Goal: Transaction & Acquisition: Purchase product/service

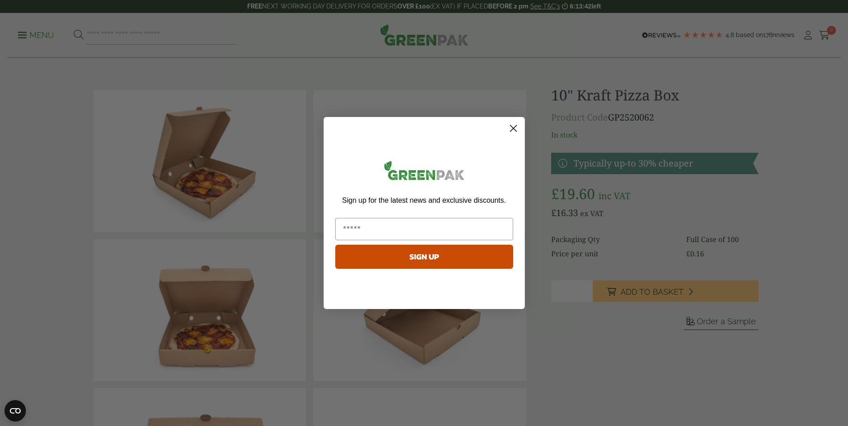
click at [514, 128] on icon "Close dialog" at bounding box center [513, 129] width 6 height 6
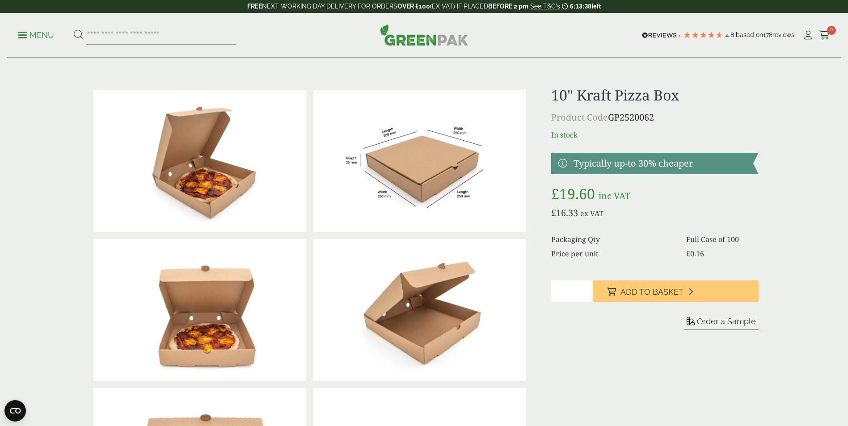
click at [438, 162] on img at bounding box center [419, 161] width 213 height 142
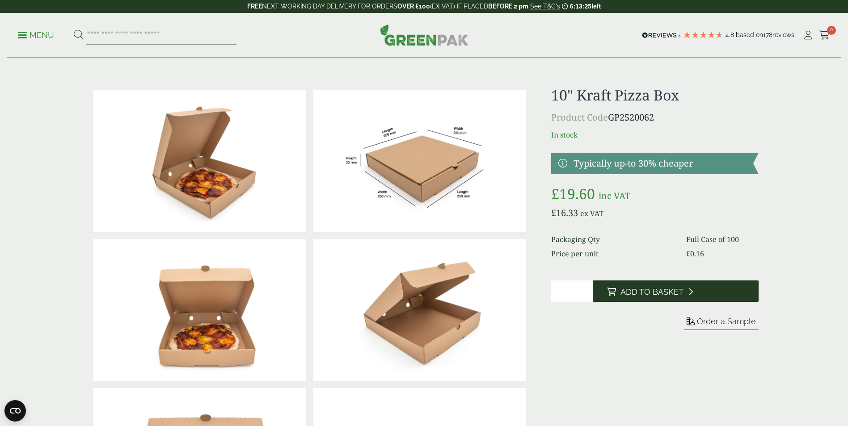
click at [648, 294] on span "Add to Basket" at bounding box center [651, 292] width 63 height 10
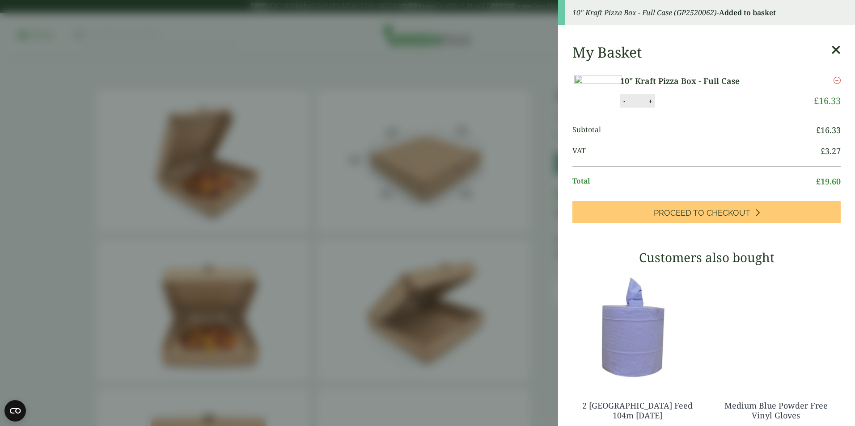
click at [831, 51] on icon at bounding box center [835, 50] width 9 height 13
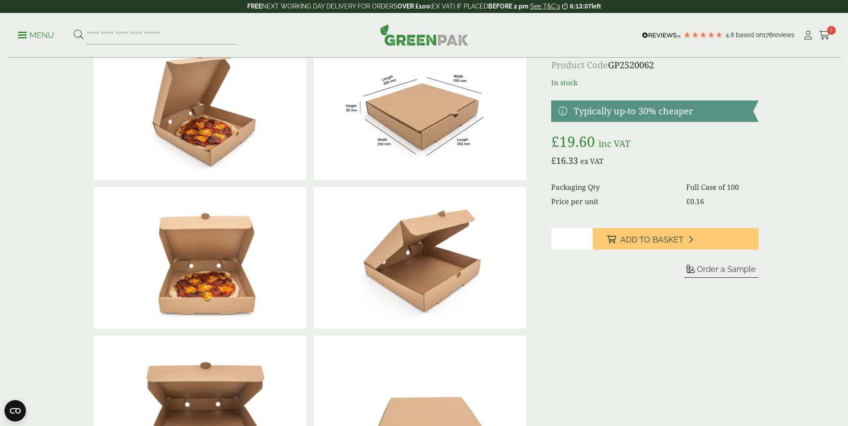
scroll to position [45, 0]
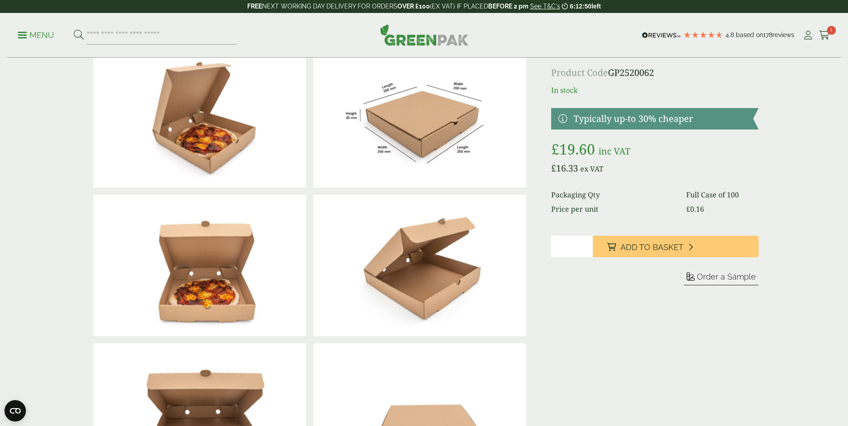
click at [212, 289] on img at bounding box center [199, 266] width 213 height 142
click at [434, 116] on img at bounding box center [419, 117] width 213 height 142
click at [185, 101] on img at bounding box center [199, 117] width 213 height 142
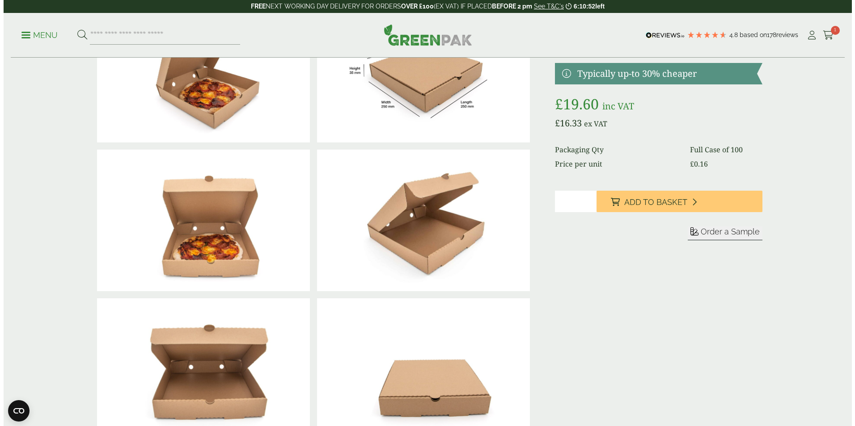
scroll to position [0, 0]
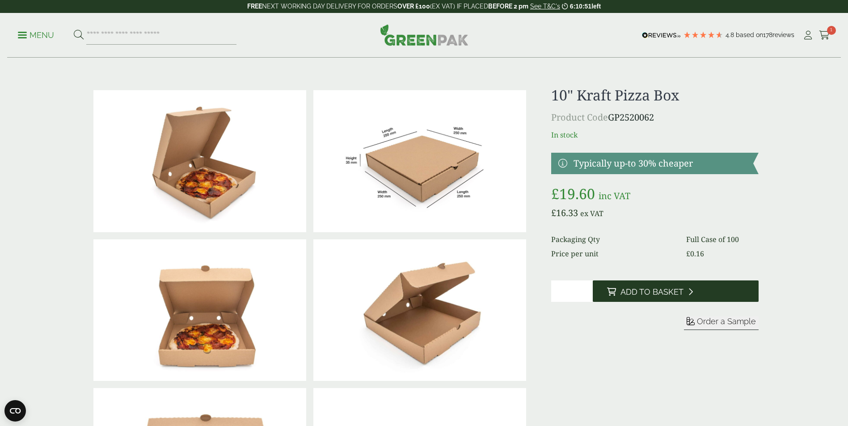
click at [680, 285] on button "Add to Basket" at bounding box center [676, 291] width 166 height 21
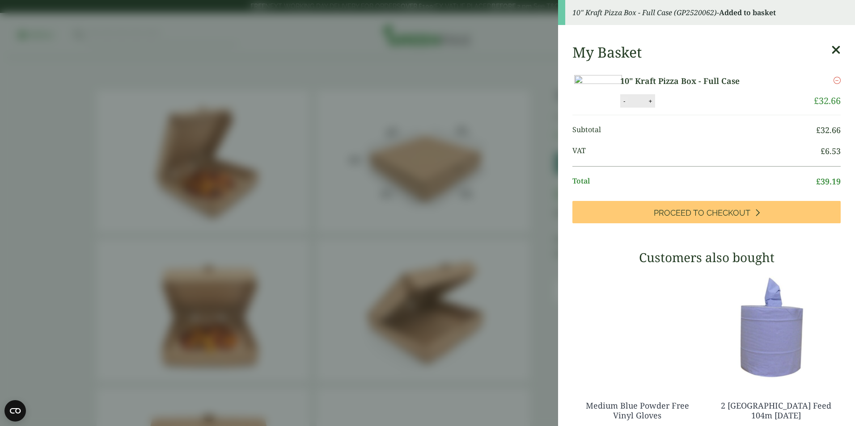
click at [628, 105] on button "-" at bounding box center [623, 101] width 7 height 8
type input "*"
click at [701, 108] on button "Update" at bounding box center [679, 101] width 45 height 13
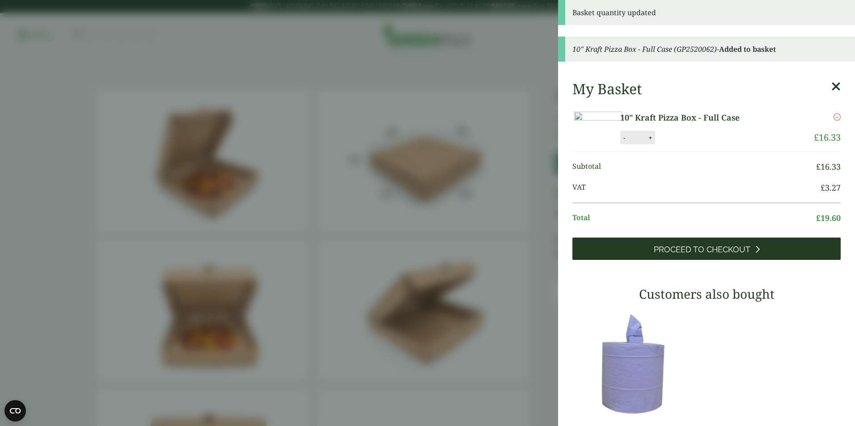
click at [708, 255] on span "Proceed to Checkout" at bounding box center [701, 250] width 97 height 10
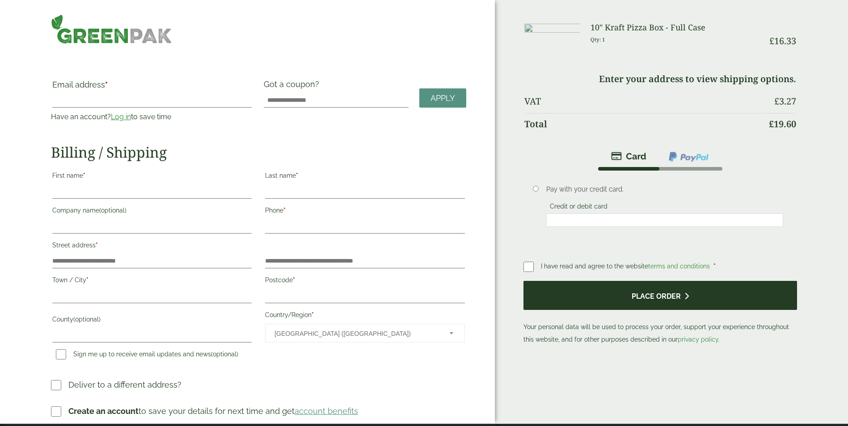
click at [615, 298] on button "Place order" at bounding box center [660, 295] width 274 height 29
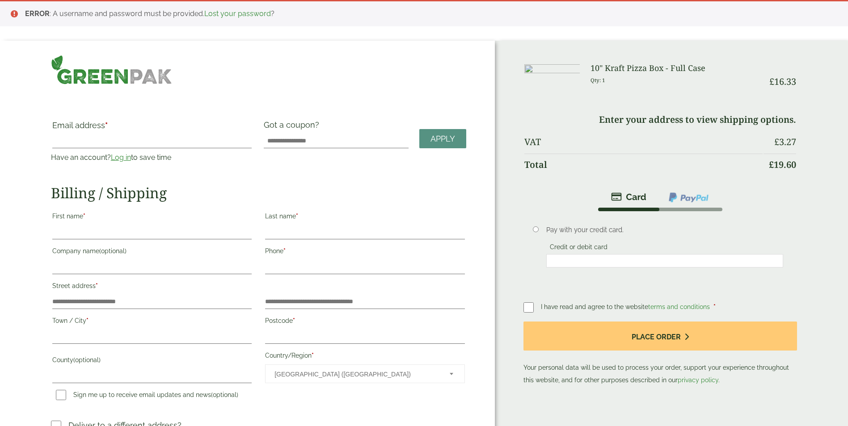
click at [565, 249] on label "Credit or debit card" at bounding box center [578, 249] width 65 height 10
click at [567, 232] on p "Pay with your credit card." at bounding box center [664, 230] width 237 height 10
click at [584, 244] on label "Credit or debit card" at bounding box center [578, 249] width 65 height 10
click at [526, 271] on li "Pay with your credit card. Credit or debit card Save payment information to my …" at bounding box center [660, 250] width 274 height 79
click at [688, 196] on img at bounding box center [689, 198] width 42 height 12
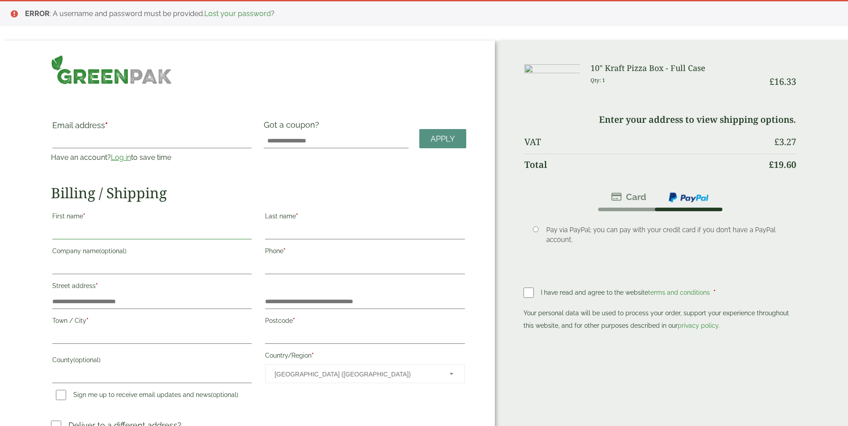
click at [100, 228] on input "First name *" at bounding box center [151, 232] width 199 height 14
type input "****"
type input "**********"
type input "****"
type input "**********"
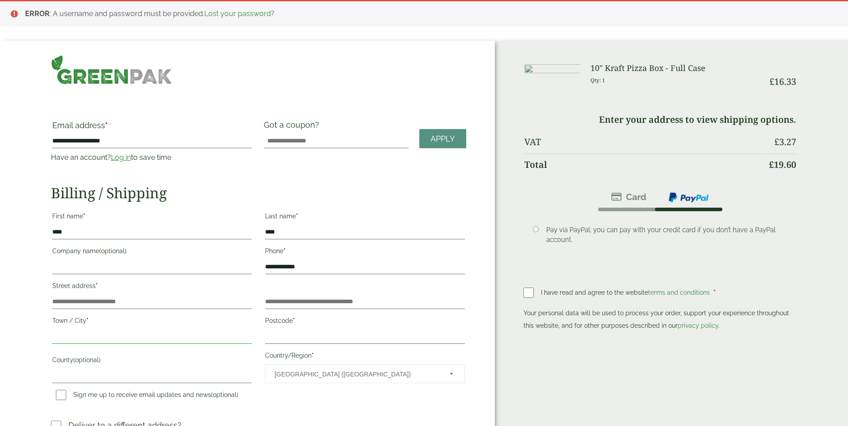
type input "****"
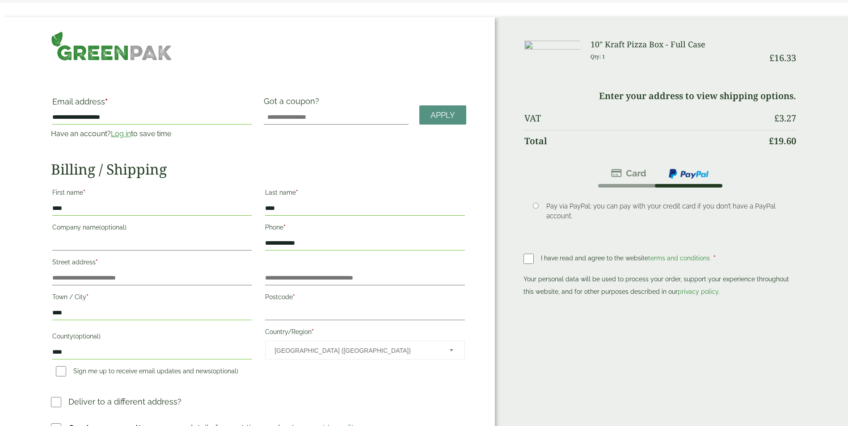
scroll to position [45, 0]
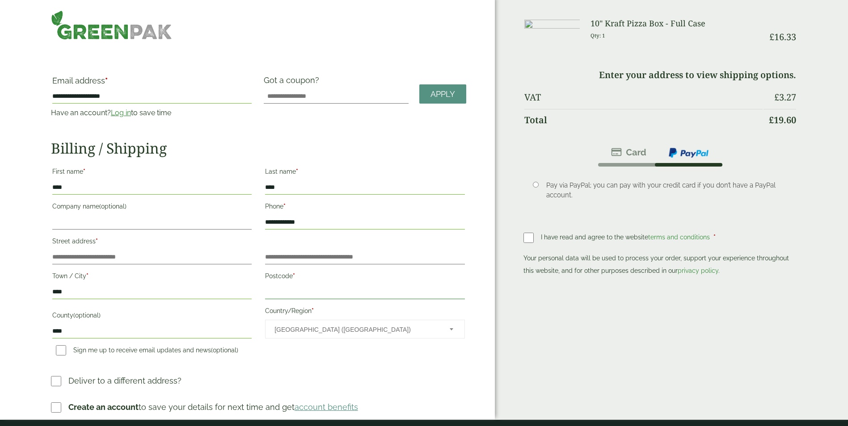
click at [275, 290] on input "Postcode *" at bounding box center [364, 292] width 199 height 14
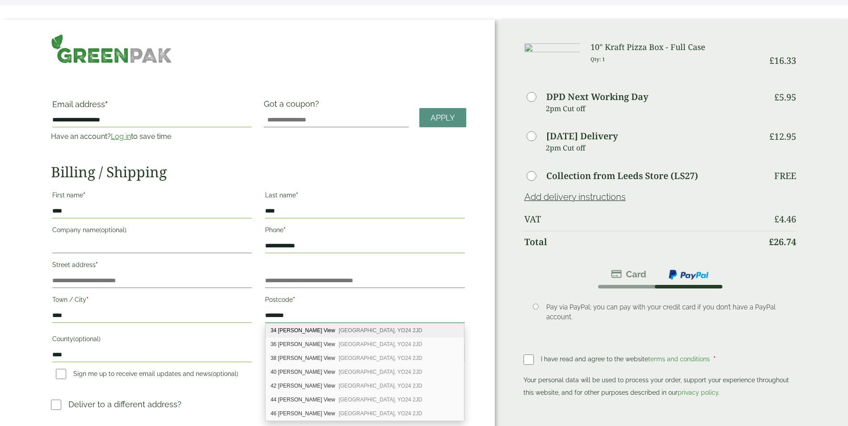
scroll to position [0, 0]
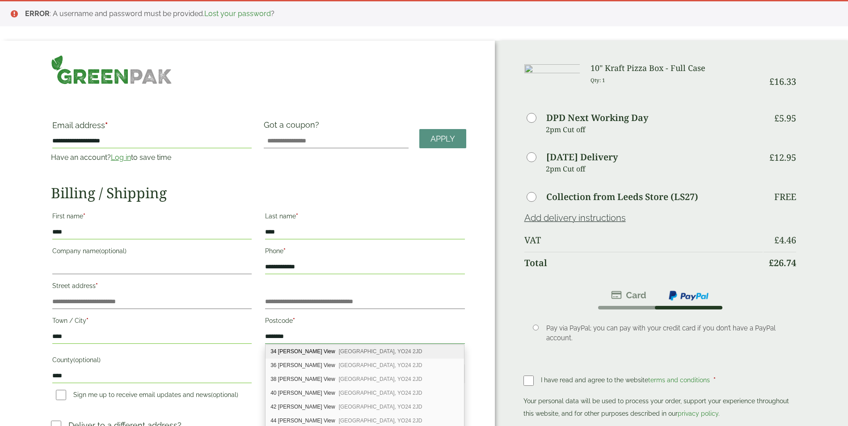
type input "********"
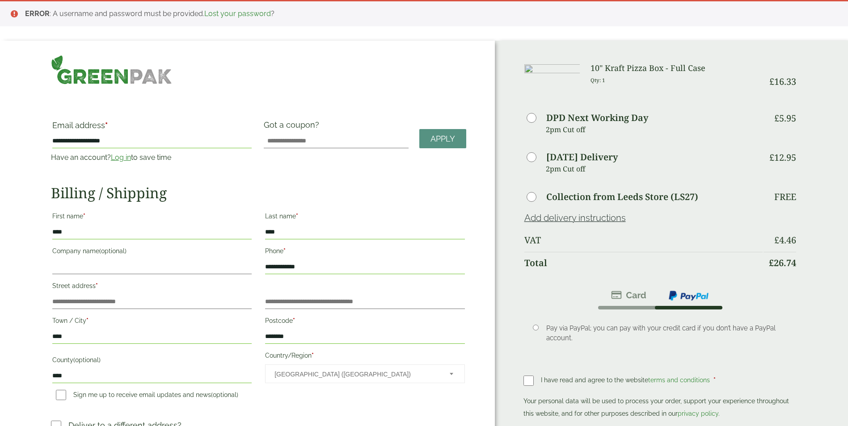
click at [582, 201] on label "Collection from Leeds Store (LS27)" at bounding box center [622, 197] width 152 height 9
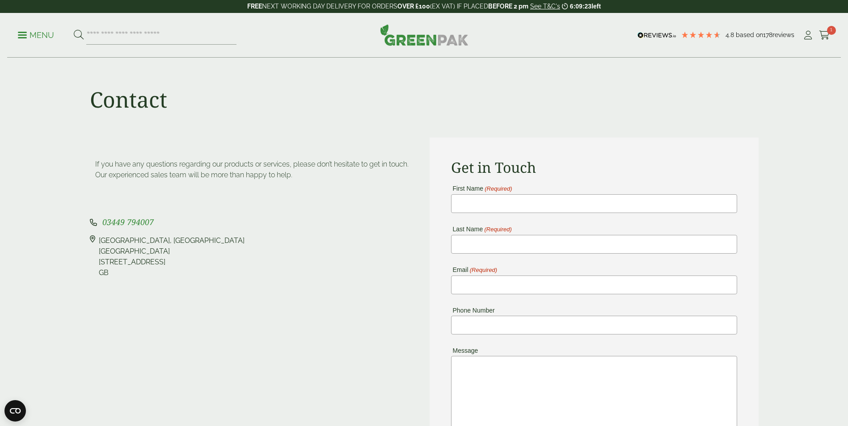
click at [416, 40] on img at bounding box center [424, 34] width 88 height 21
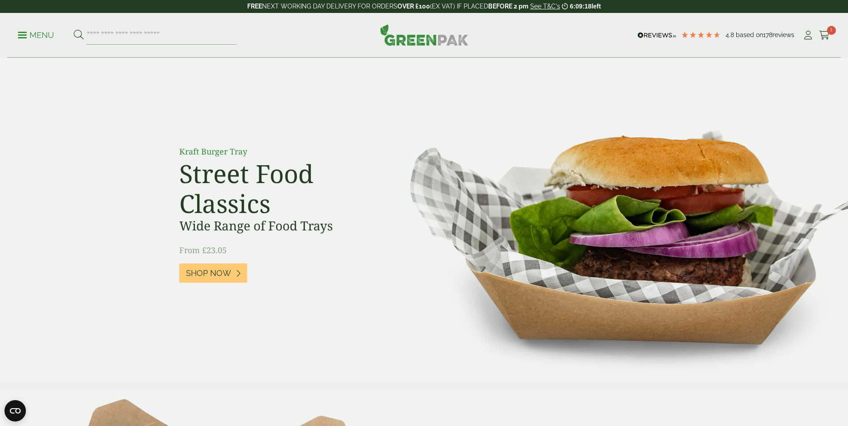
click at [37, 36] on p "Menu" at bounding box center [36, 35] width 36 height 11
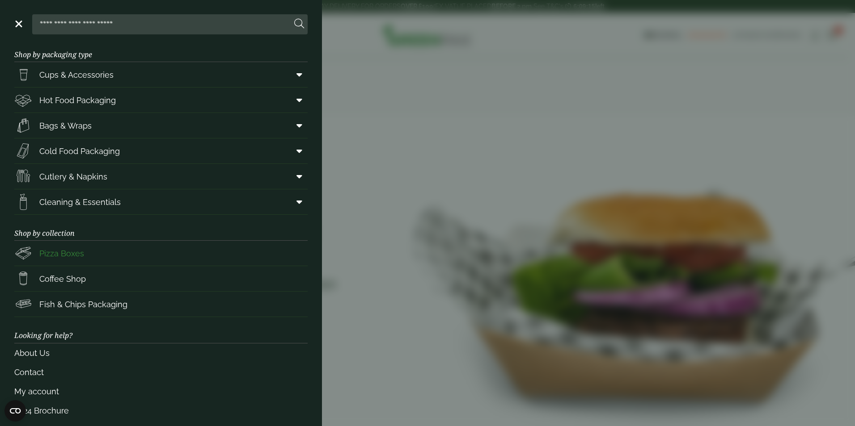
scroll to position [17, 0]
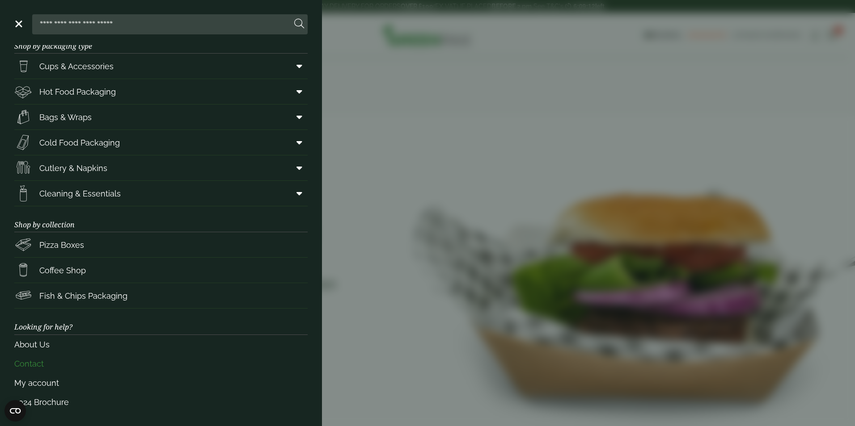
click at [34, 367] on link "Contact" at bounding box center [160, 363] width 293 height 19
click at [50, 244] on span "Pizza Boxes" at bounding box center [61, 245] width 45 height 12
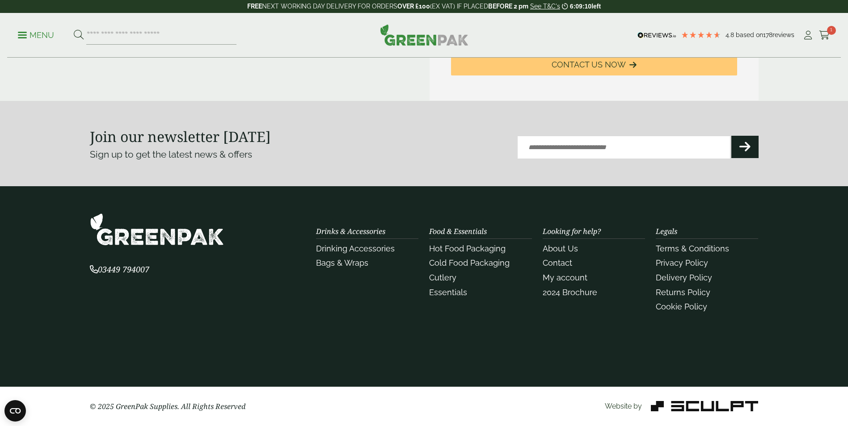
scroll to position [447, 0]
click at [556, 249] on link "About Us" at bounding box center [560, 248] width 35 height 9
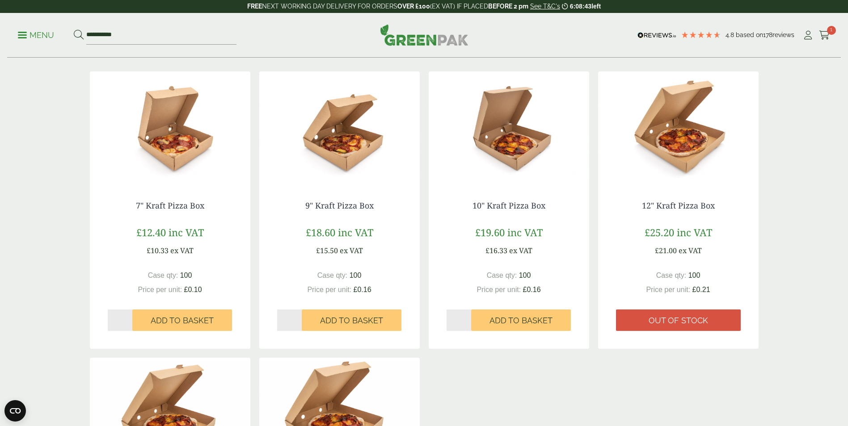
scroll to position [134, 0]
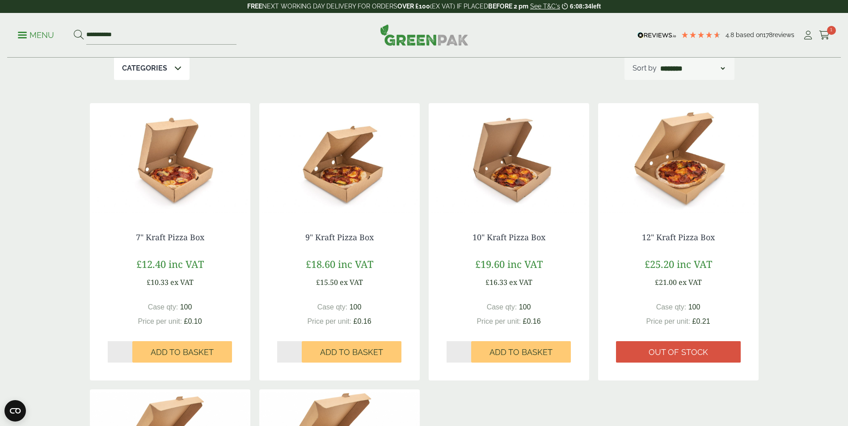
click at [495, 195] on img at bounding box center [509, 159] width 160 height 112
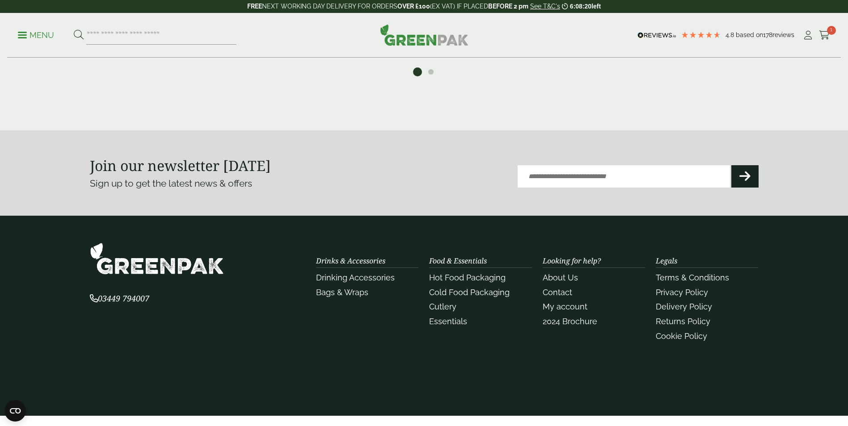
scroll to position [1442, 0]
